Goal: Transaction & Acquisition: Subscribe to service/newsletter

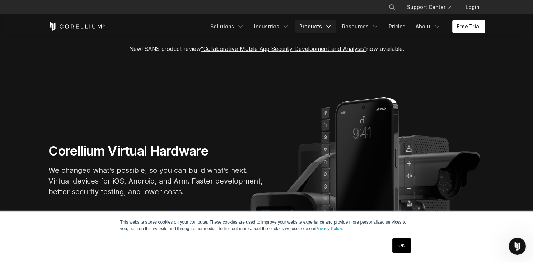
click at [331, 25] on icon "Navigation Menu" at bounding box center [328, 26] width 7 height 7
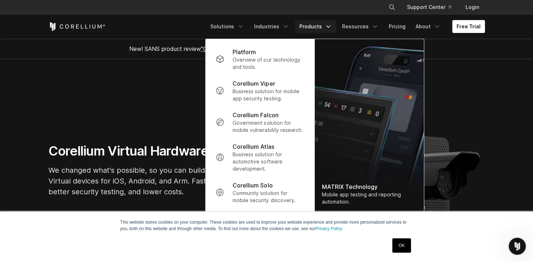
click at [153, 24] on div "Free Trial" at bounding box center [127, 26] width 158 height 9
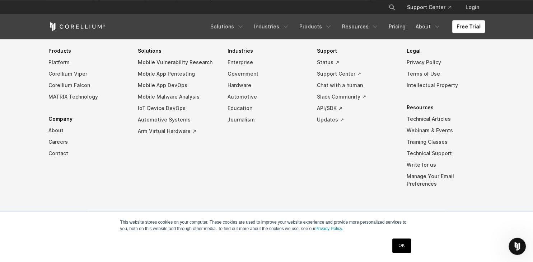
scroll to position [1691, 0]
click at [205, 172] on li "Solutions Mobile Vulnerability Research Mobile App Pentesting Mobile App DevOps…" at bounding box center [177, 122] width 78 height 155
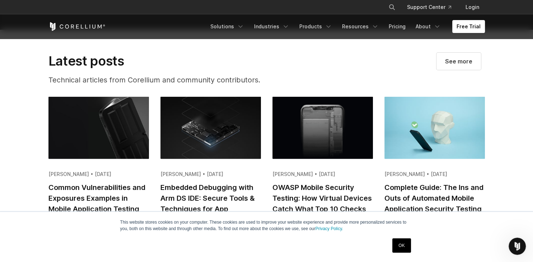
scroll to position [1326, 0]
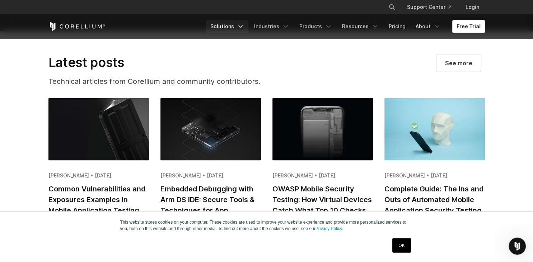
click at [242, 26] on polyline "Navigation Menu" at bounding box center [241, 27] width 4 height 2
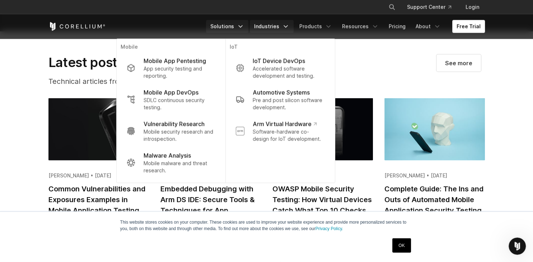
click at [289, 27] on icon "Navigation Menu" at bounding box center [285, 26] width 7 height 7
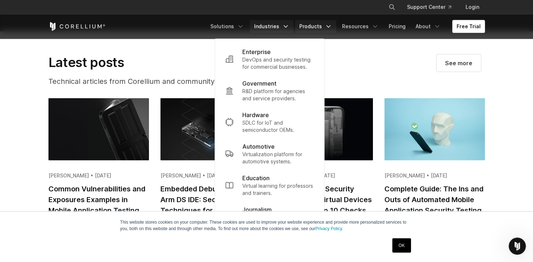
click at [328, 27] on link "Products" at bounding box center [315, 26] width 41 height 13
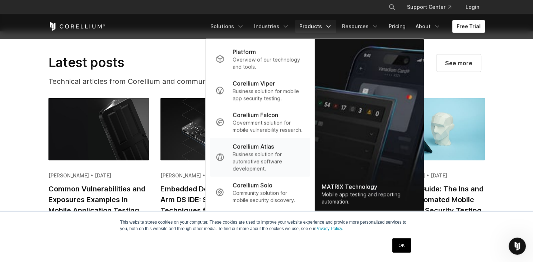
click at [268, 158] on p "Business solution for automotive software development." at bounding box center [268, 162] width 71 height 22
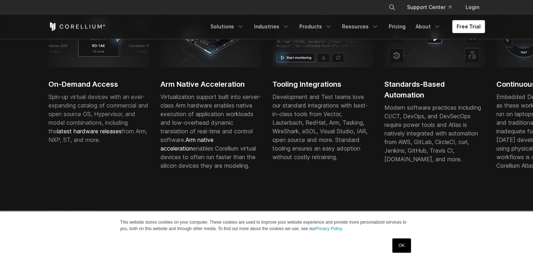
scroll to position [261, 0]
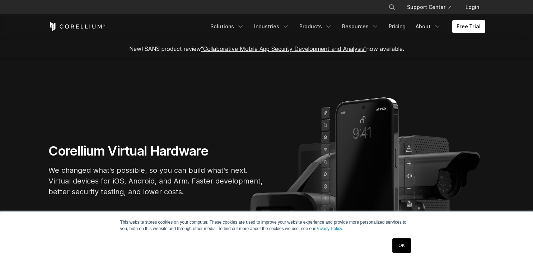
click at [469, 27] on link "Free Trial" at bounding box center [468, 26] width 33 height 13
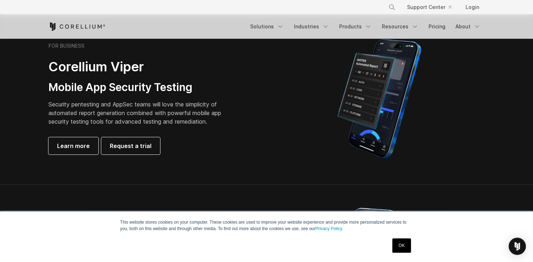
scroll to position [172, 0]
click at [123, 149] on span "Request a trial" at bounding box center [131, 146] width 42 height 9
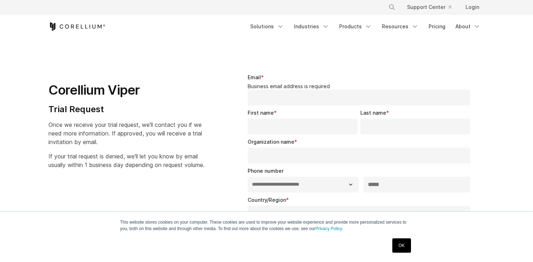
select select "**"
